Goal: Find specific page/section: Find specific page/section

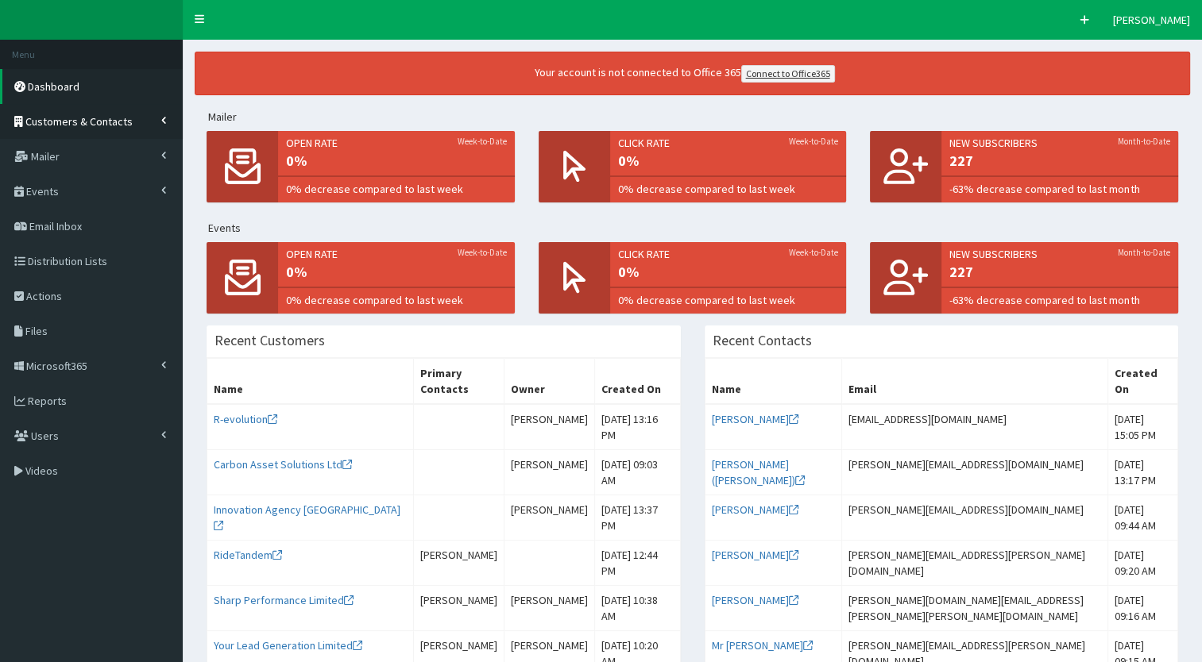
click at [156, 124] on link "Customers & Contacts" at bounding box center [91, 121] width 183 height 35
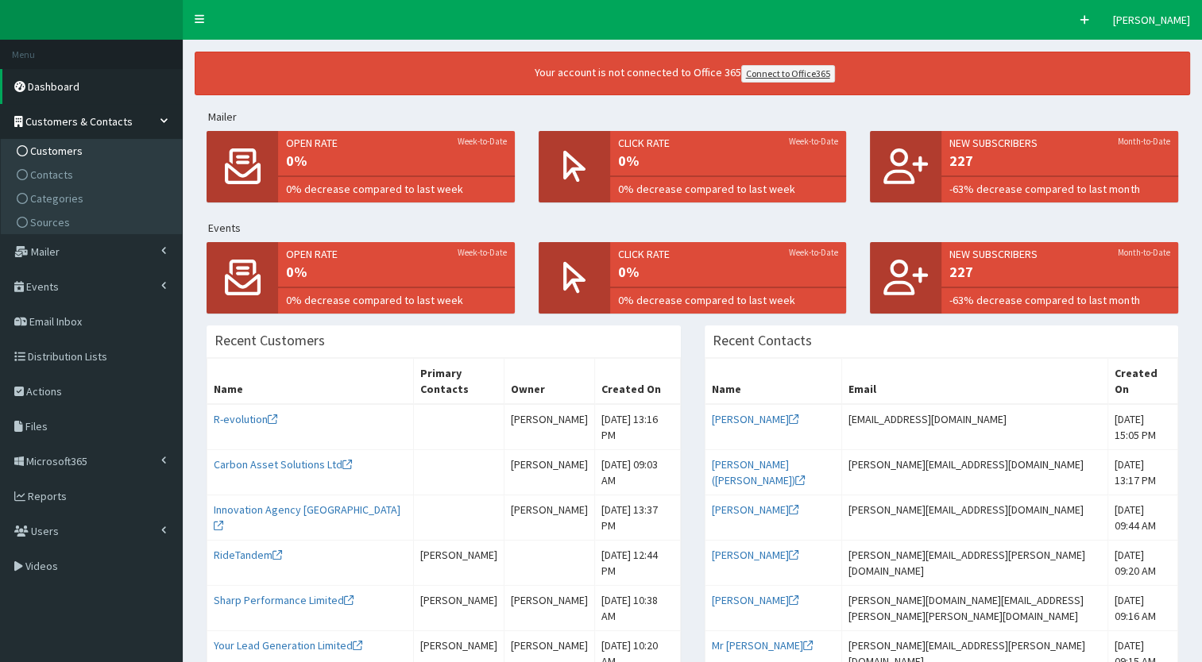
click at [99, 156] on link "Customers" at bounding box center [93, 151] width 177 height 24
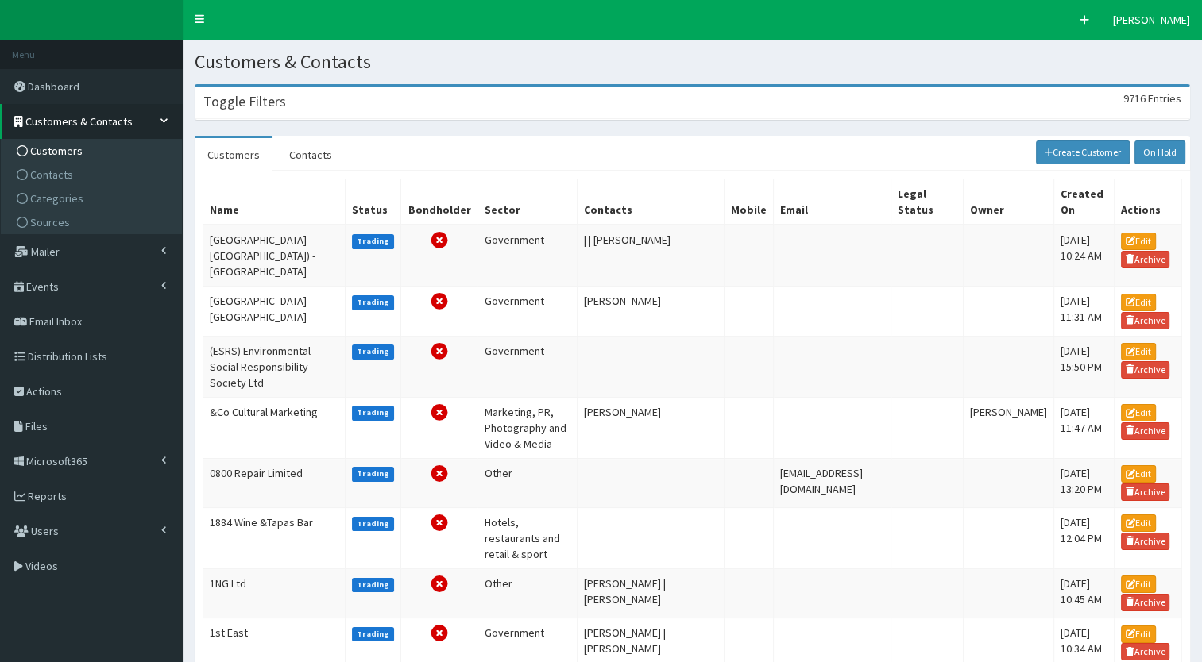
click at [258, 101] on h3 "Toggle Filters" at bounding box center [244, 102] width 83 height 14
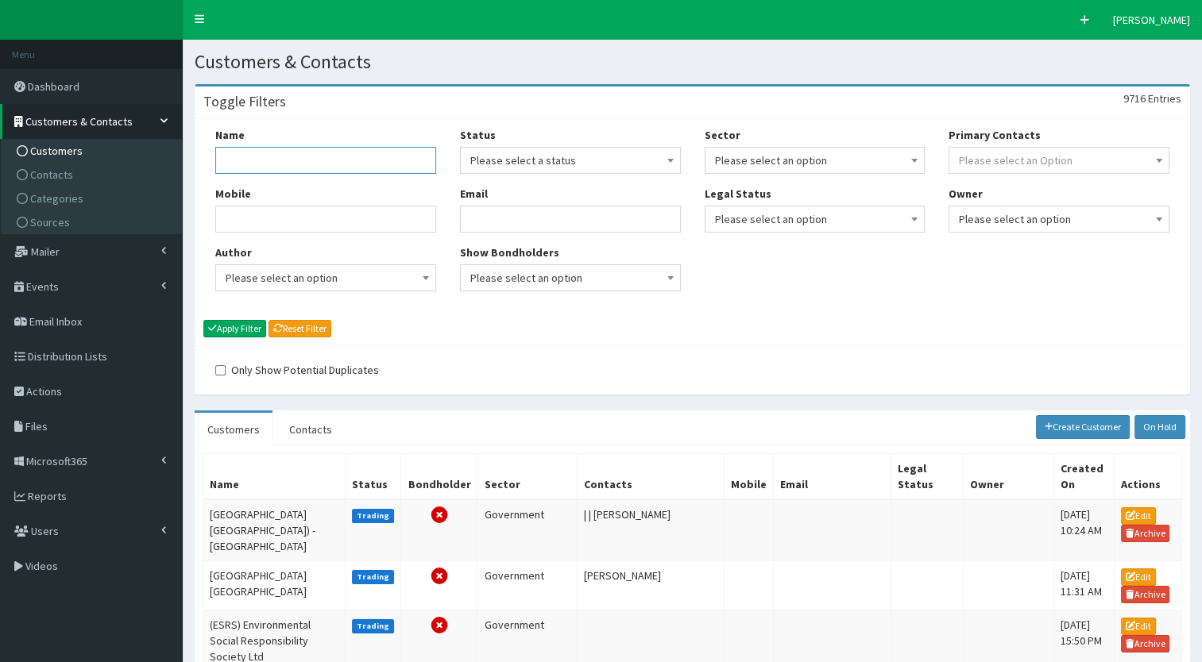
click at [291, 152] on input "Name" at bounding box center [325, 160] width 221 height 27
type input "n"
type input "blok"
click at [218, 320] on button "Apply Filter" at bounding box center [234, 328] width 63 height 17
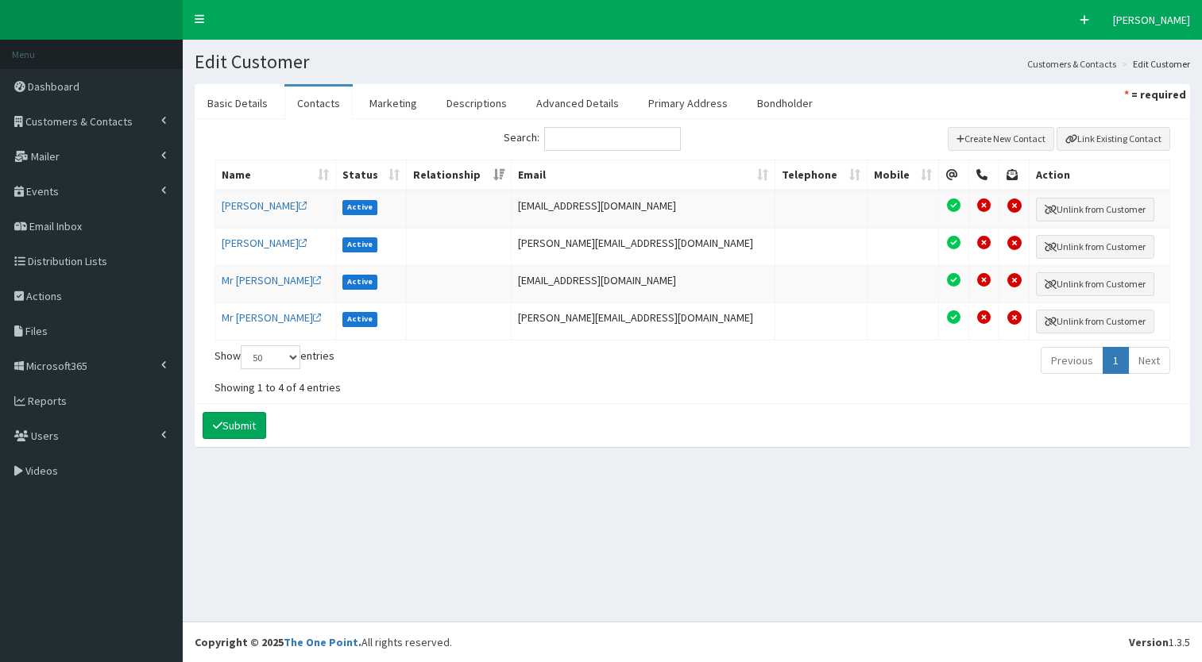
select select "50"
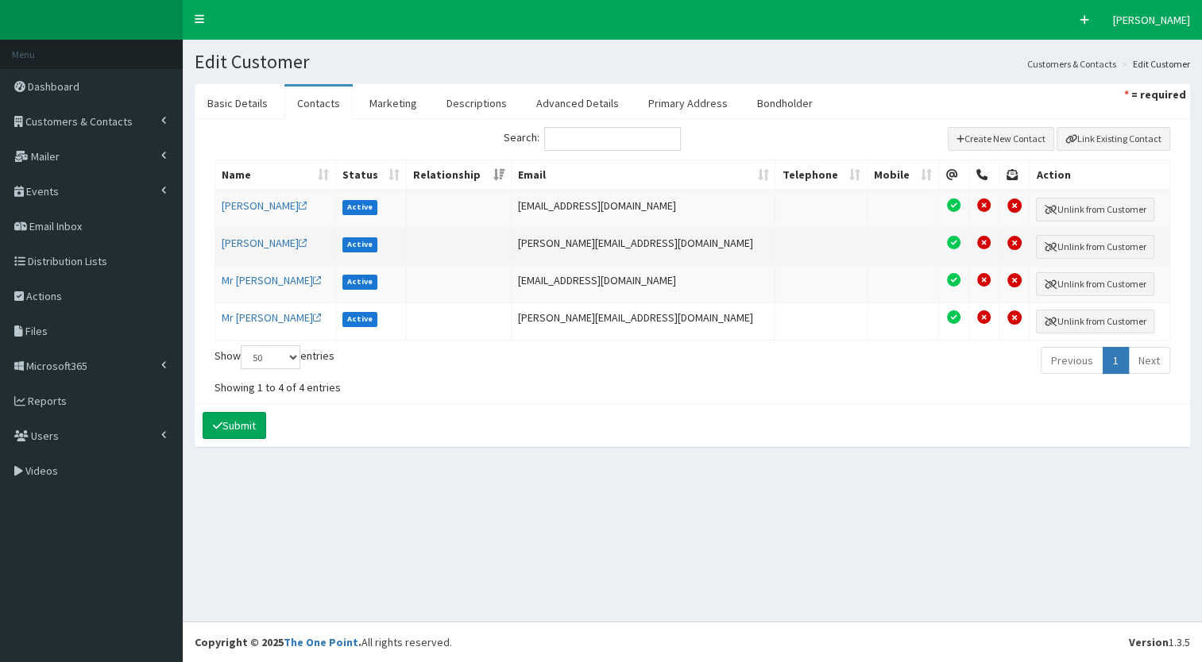
click at [438, 252] on td at bounding box center [459, 246] width 105 height 37
